Goal: Transaction & Acquisition: Book appointment/travel/reservation

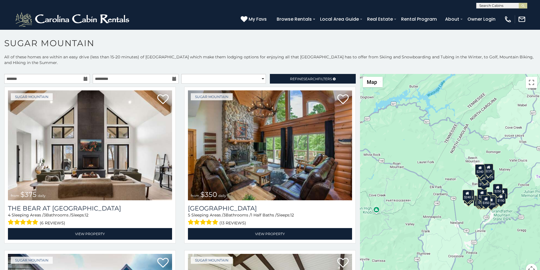
click at [338, 63] on p "All of these homes are within an easy drive (less than 15-20 minutes) of Sugar …" at bounding box center [270, 62] width 540 height 17
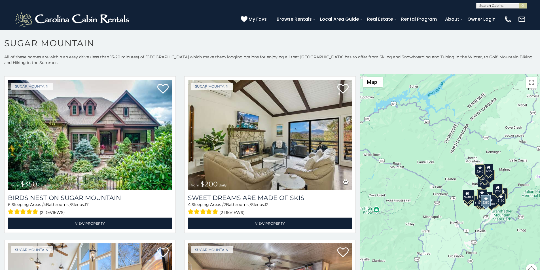
scroll to position [177, 0]
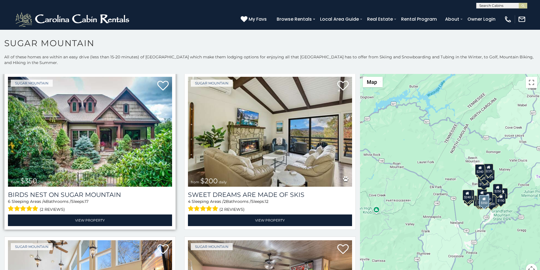
click at [24, 79] on img at bounding box center [90, 132] width 164 height 110
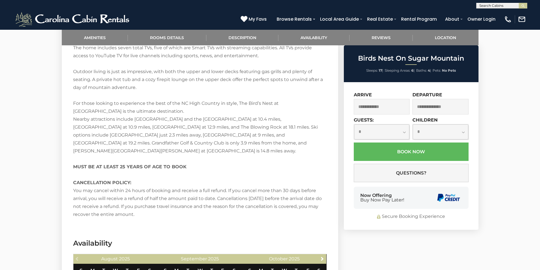
scroll to position [994, 0]
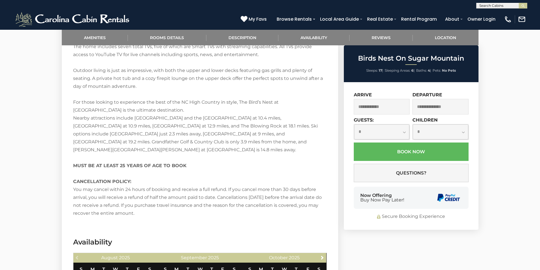
click at [365, 190] on div "Now Offering Buy Now Pay Later!" at bounding box center [411, 198] width 115 height 22
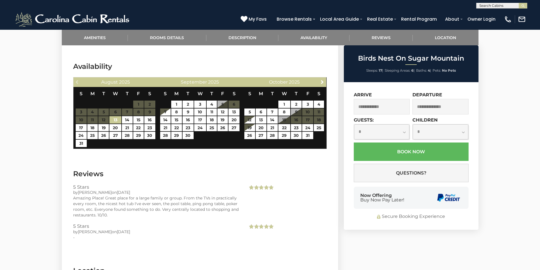
scroll to position [1207, 0]
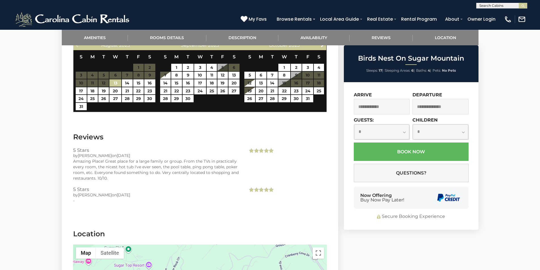
click at [418, 189] on div "Now Offering Buy Now Pay Later!" at bounding box center [411, 198] width 115 height 22
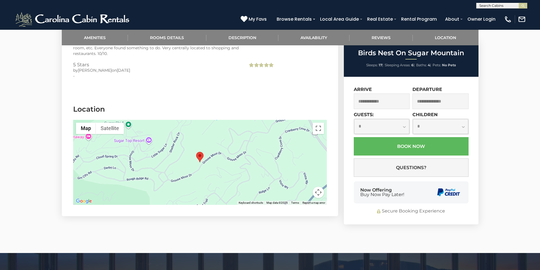
scroll to position [1343, 0]
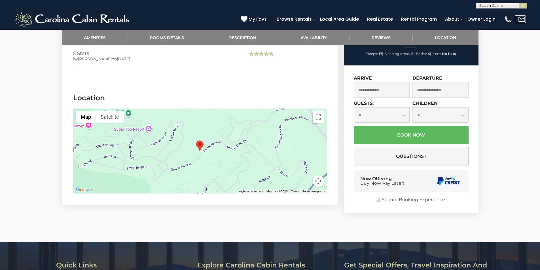
click at [523, 20] on link at bounding box center [520, 19] width 11 height 8
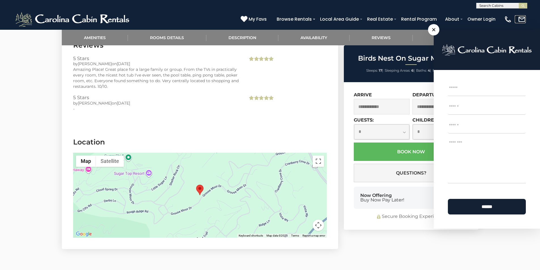
scroll to position [1334, 0]
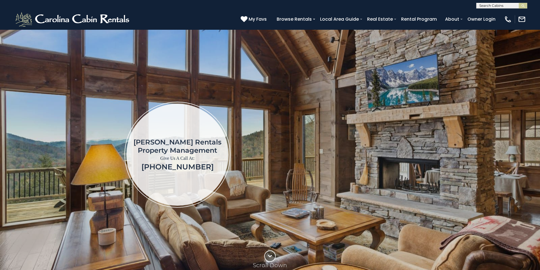
scroll to position [236, 0]
